Goal: Navigation & Orientation: Find specific page/section

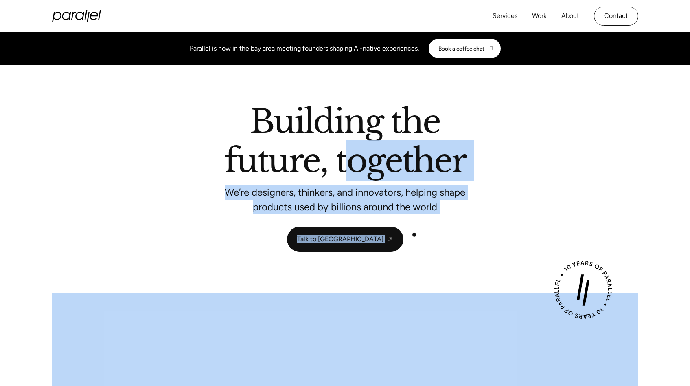
drag, startPoint x: 341, startPoint y: 141, endPoint x: 446, endPoint y: 318, distance: 205.7
click at [426, 210] on p "We’re designers, thinkers, and innovators, helping shape products used by billi…" at bounding box center [345, 200] width 244 height 22
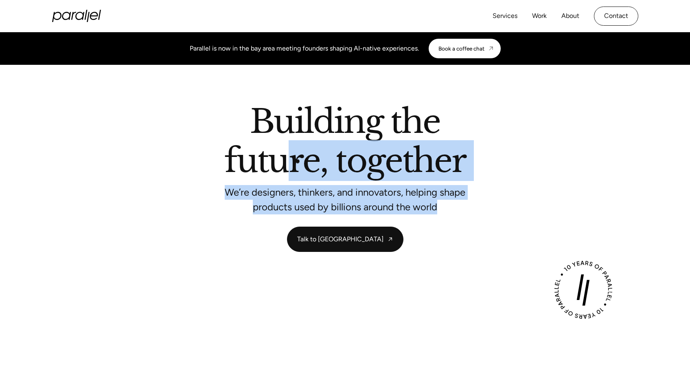
drag, startPoint x: 483, startPoint y: 209, endPoint x: 294, endPoint y: 159, distance: 195.5
click at [294, 159] on div "Building the future, together We’re designers, thinkers, and innovators, helpin…" at bounding box center [345, 157] width 554 height 105
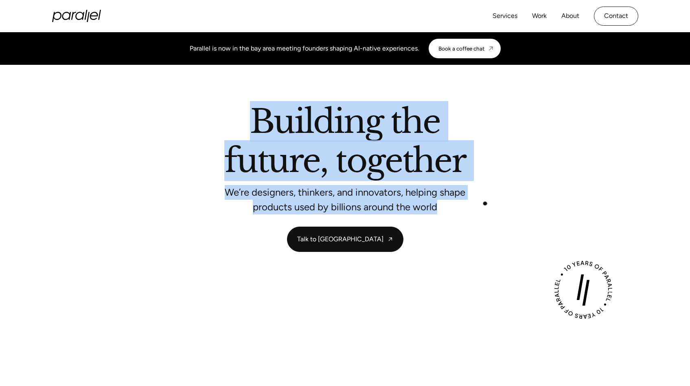
drag, startPoint x: 254, startPoint y: 122, endPoint x: 490, endPoint y: 206, distance: 250.4
click at [492, 207] on div "Building the future, together We’re designers, thinkers, and innovators, helpin…" at bounding box center [345, 157] width 554 height 105
drag, startPoint x: 490, startPoint y: 206, endPoint x: 130, endPoint y: 85, distance: 379.9
click at [130, 85] on section "Building the future, together We’re designers, thinkers, and innovators, helpin…" at bounding box center [345, 179] width 690 height 228
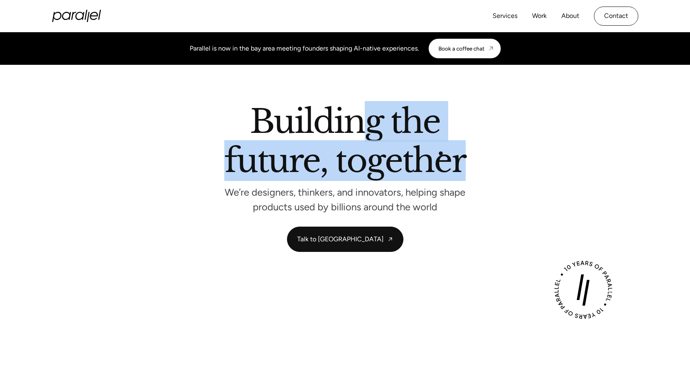
drag, startPoint x: 475, startPoint y: 165, endPoint x: 360, endPoint y: 130, distance: 120.2
click at [360, 130] on div "Building the future, together We’re designers, thinkers, and innovators, helpin…" at bounding box center [345, 157] width 554 height 105
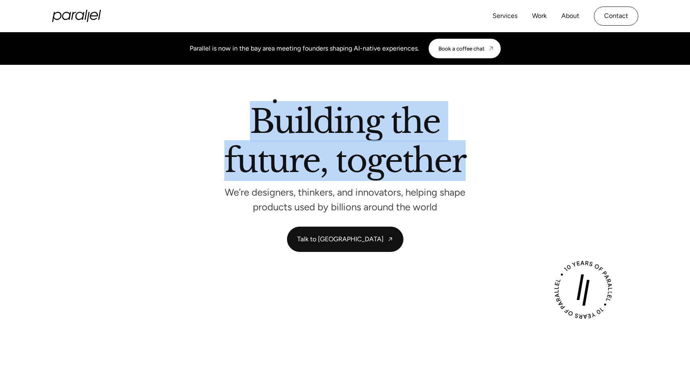
drag, startPoint x: 464, startPoint y: 171, endPoint x: 265, endPoint y: 97, distance: 212.3
click at [266, 98] on section "Building the future, together We’re designers, thinkers, and innovators, helpin…" at bounding box center [345, 179] width 690 height 228
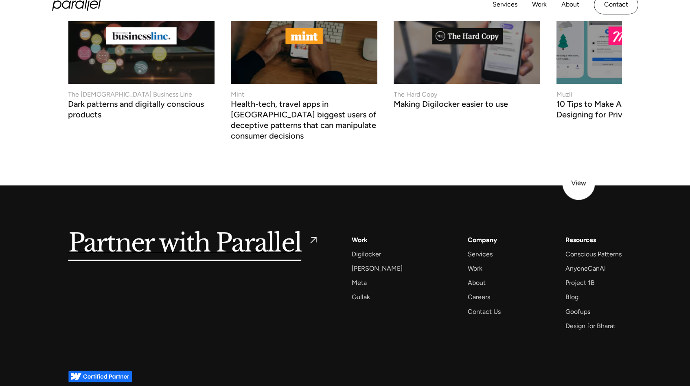
scroll to position [3454, 0]
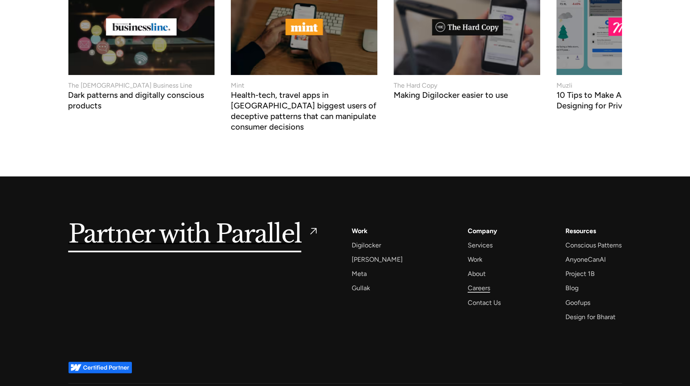
click at [468, 282] on div "Careers" at bounding box center [479, 287] width 22 height 11
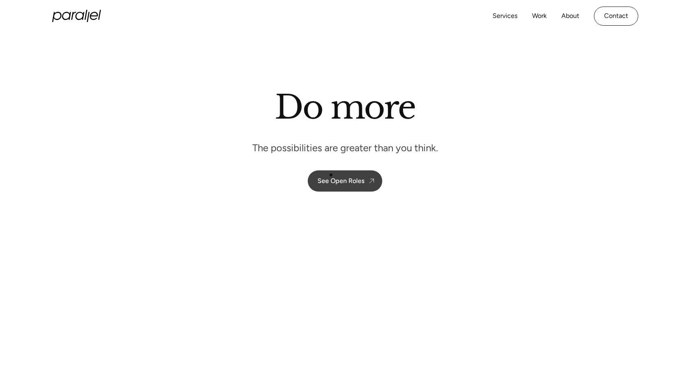
click at [334, 180] on div "See Open Roles" at bounding box center [341, 181] width 47 height 8
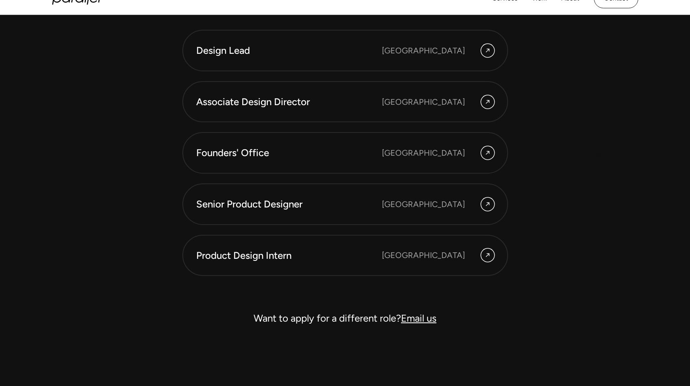
scroll to position [2298, 0]
